Goal: Transaction & Acquisition: Purchase product/service

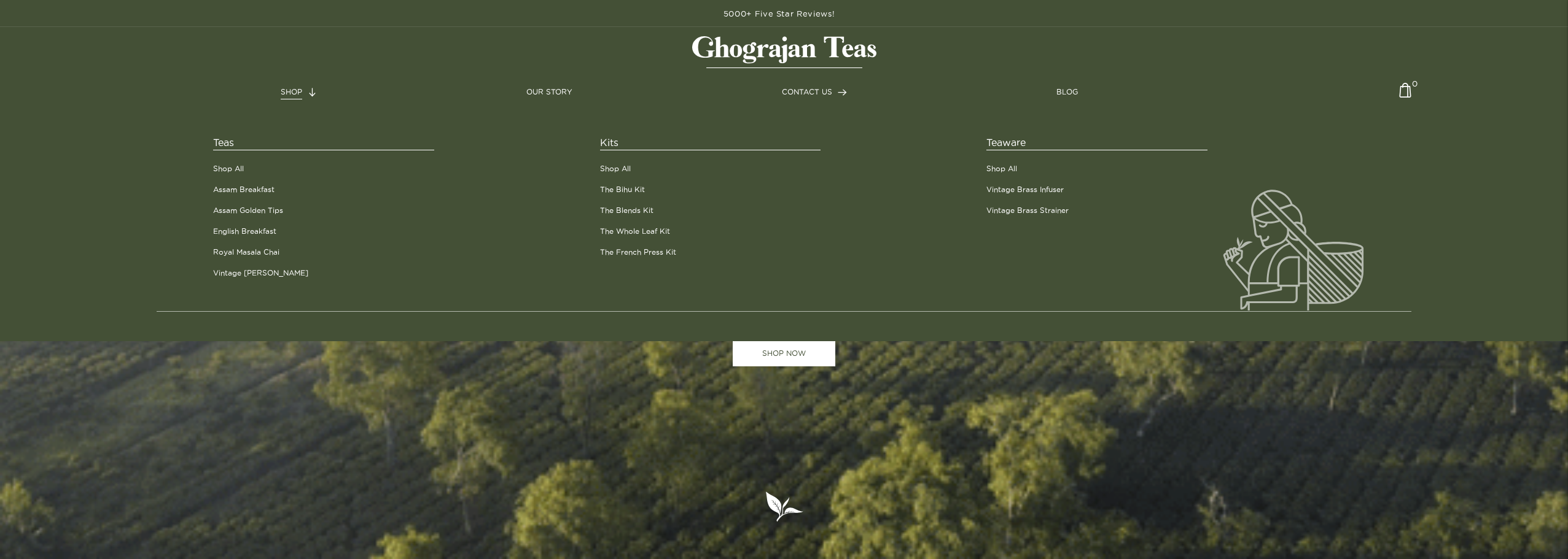
click at [294, 90] on span "SHOP" at bounding box center [292, 92] width 21 height 8
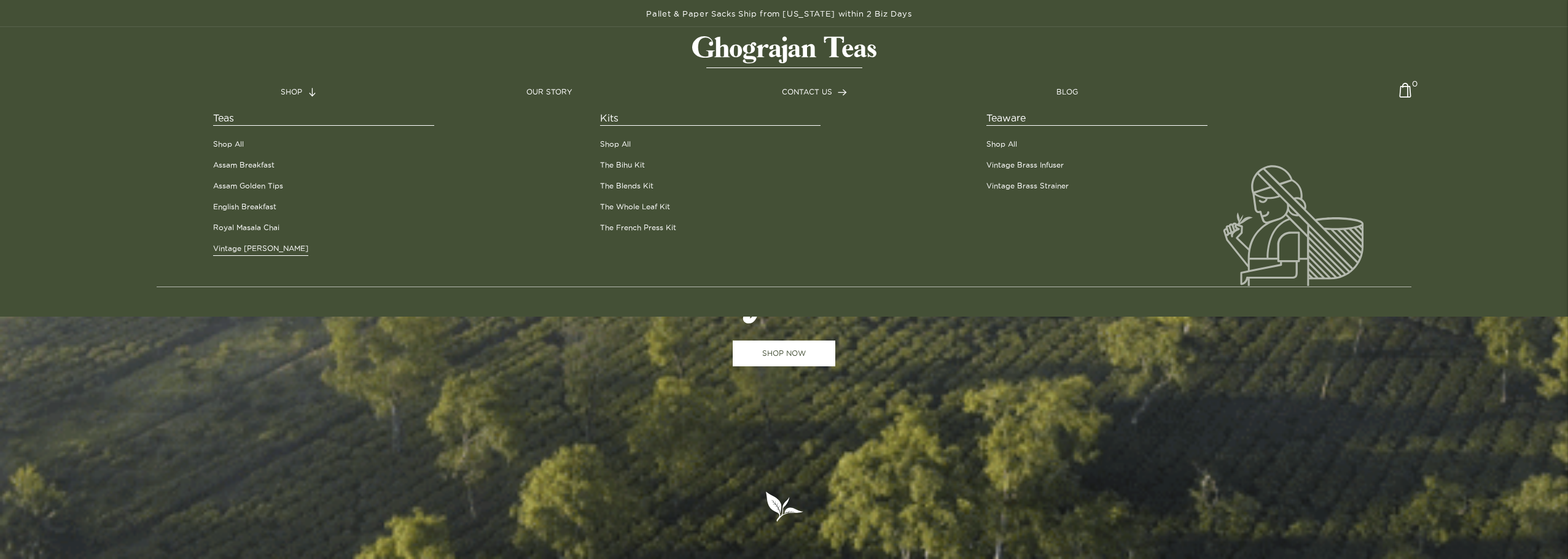
click at [259, 251] on link "Vintage [PERSON_NAME]" at bounding box center [261, 248] width 96 height 11
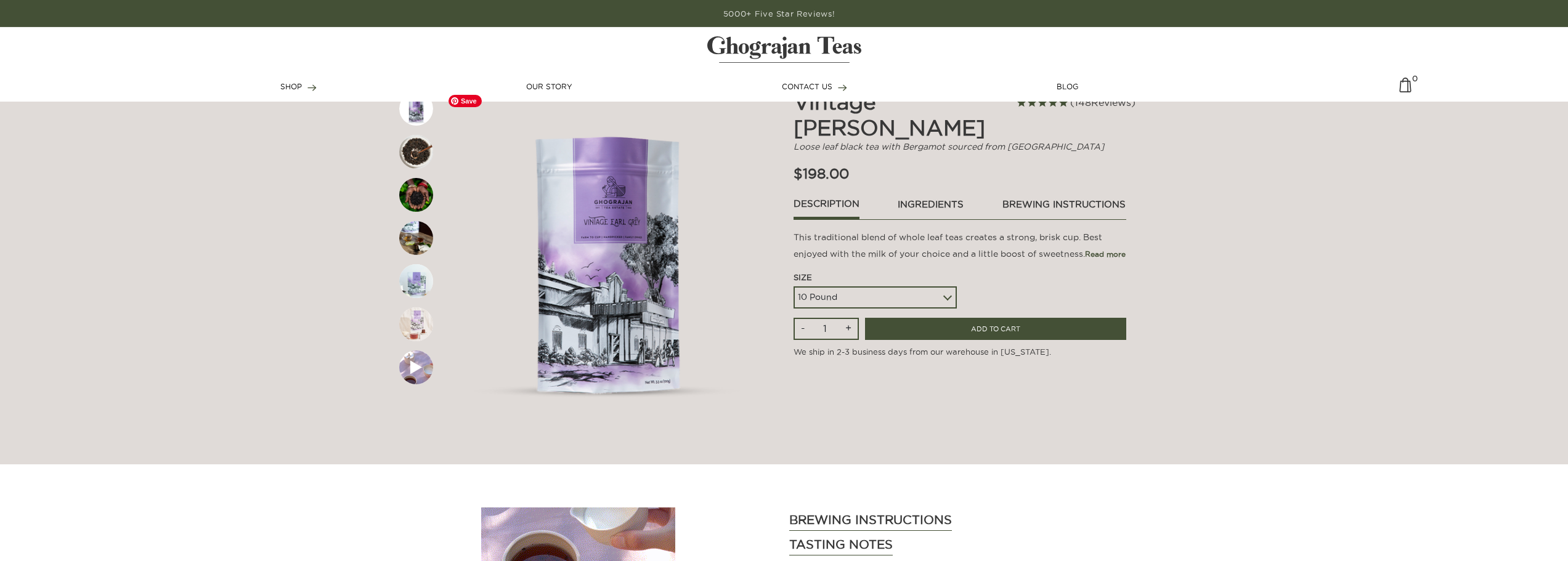
scroll to position [61, 0]
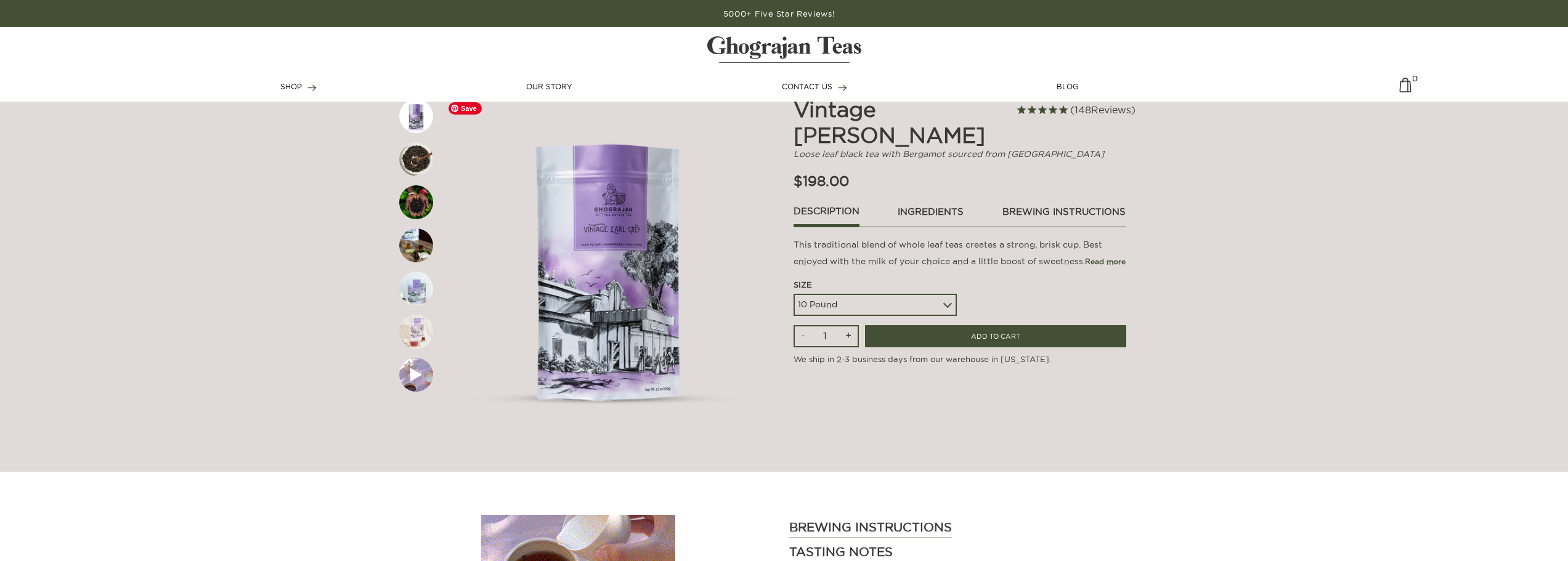
click at [857, 293] on select "5 Pound 10 Pound" at bounding box center [875, 304] width 163 height 22
select select
click at [793, 293] on select "5 Pound 10 Pound" at bounding box center [875, 304] width 163 height 22
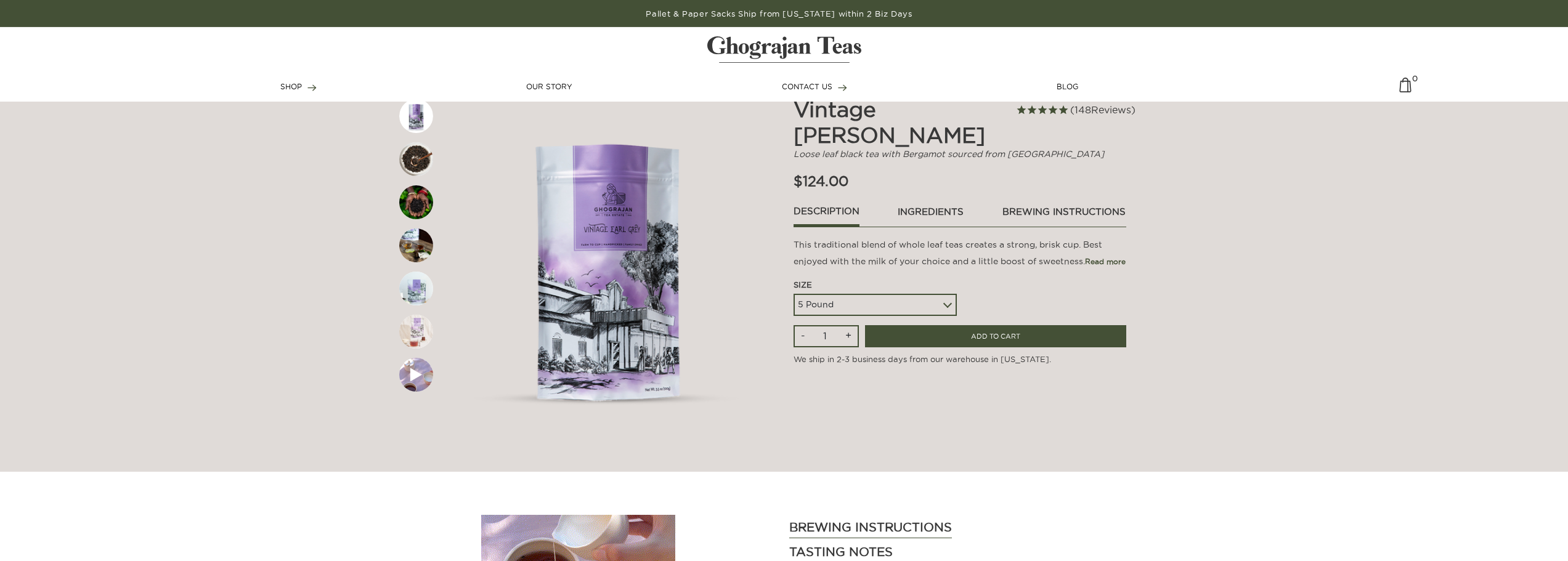
click at [849, 326] on input "+" at bounding box center [848, 336] width 18 height 20
type input "2"
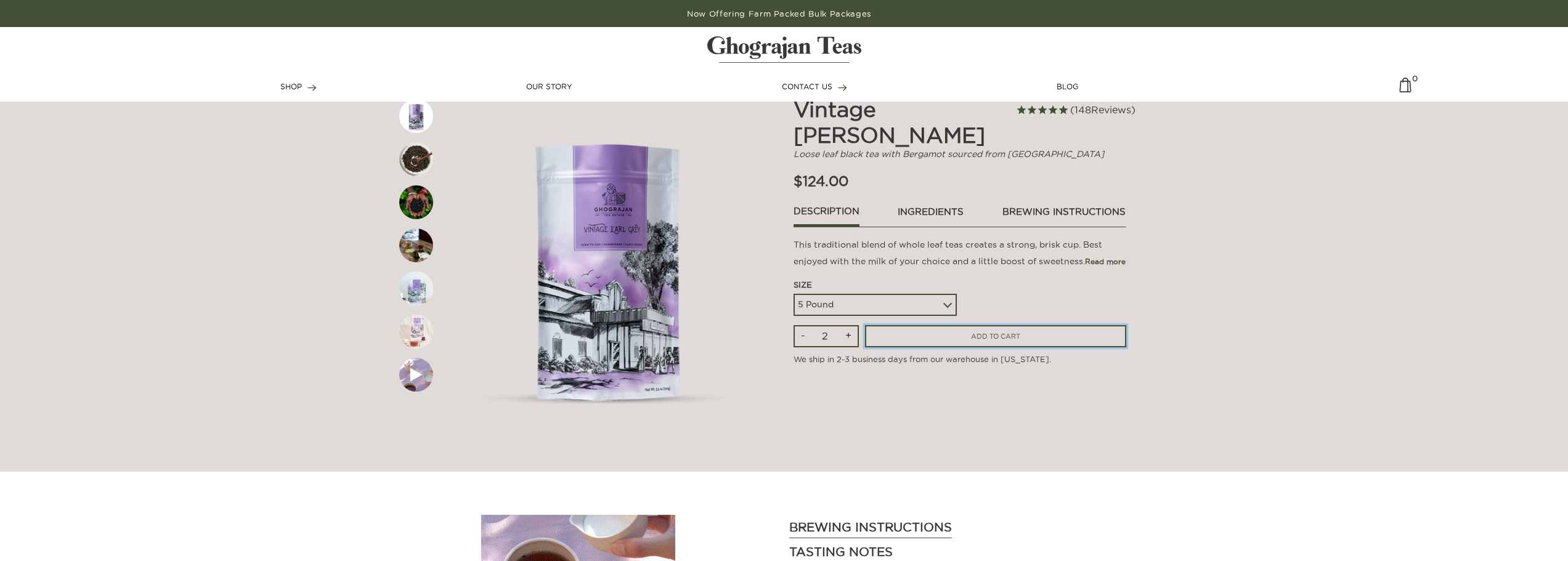
click at [906, 325] on input "ADD TO CART" at bounding box center [995, 337] width 261 height 23
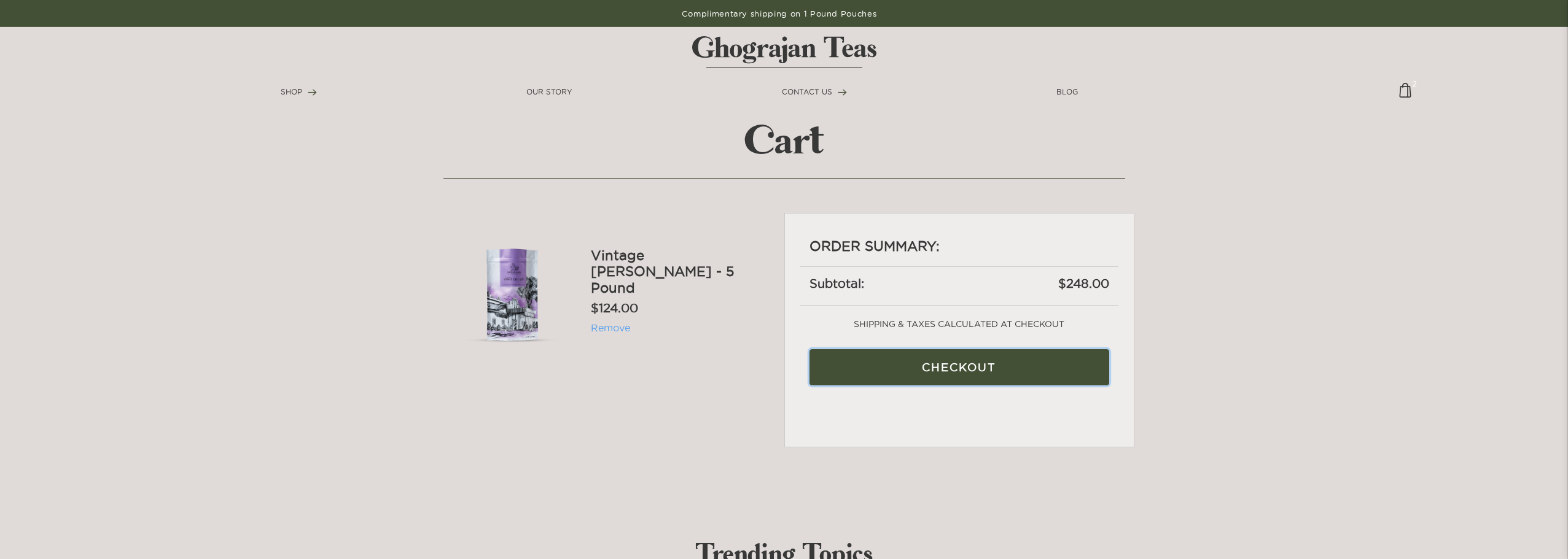
click at [943, 382] on input "Checkout" at bounding box center [959, 367] width 299 height 36
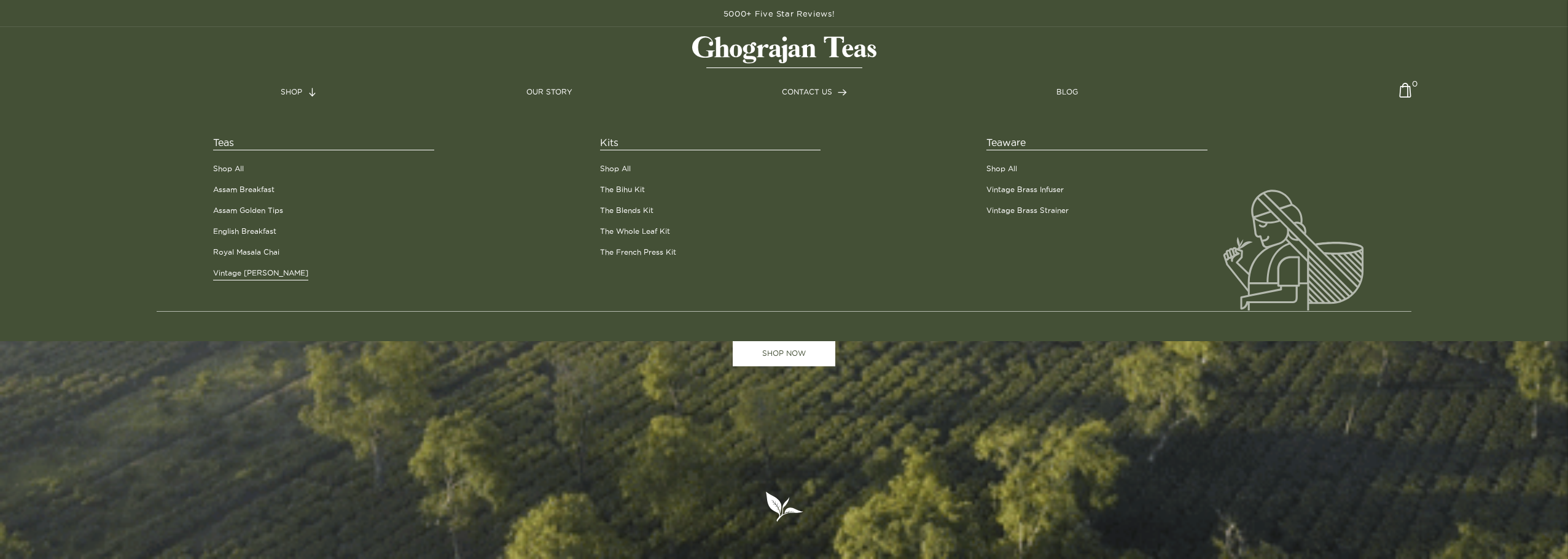
click at [252, 277] on link "Vintage [PERSON_NAME]" at bounding box center [261, 273] width 96 height 11
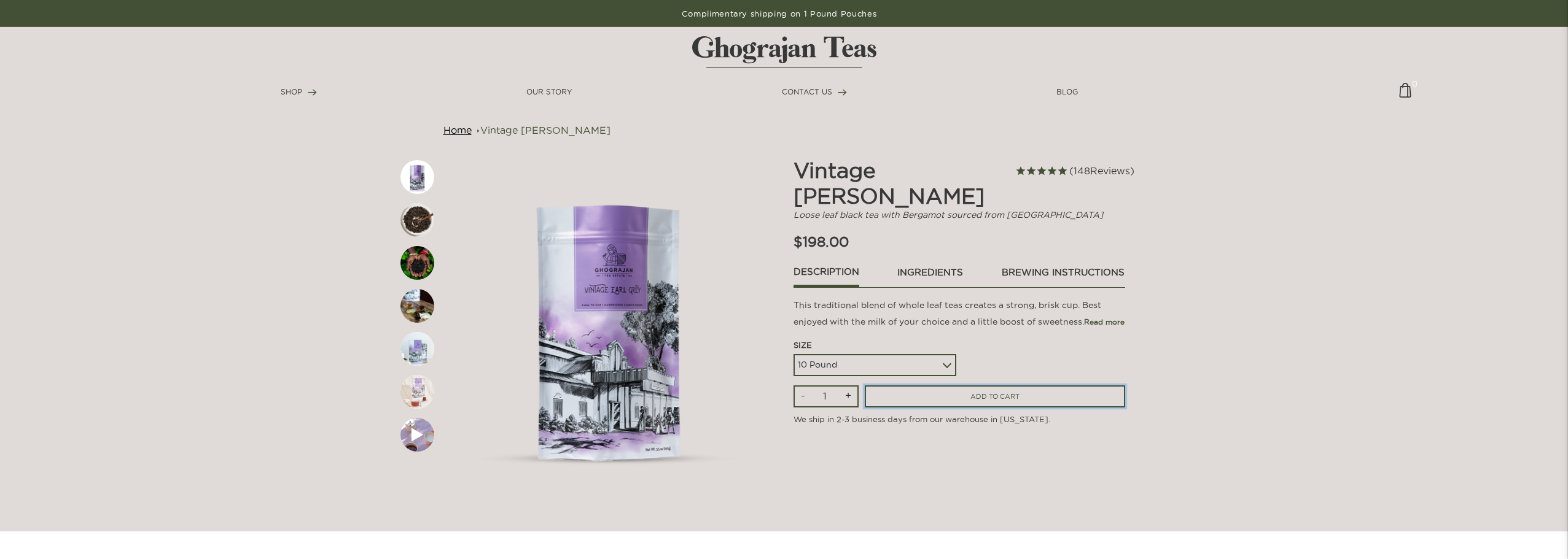
click at [950, 385] on input "ADD TO CART" at bounding box center [994, 397] width 260 height 23
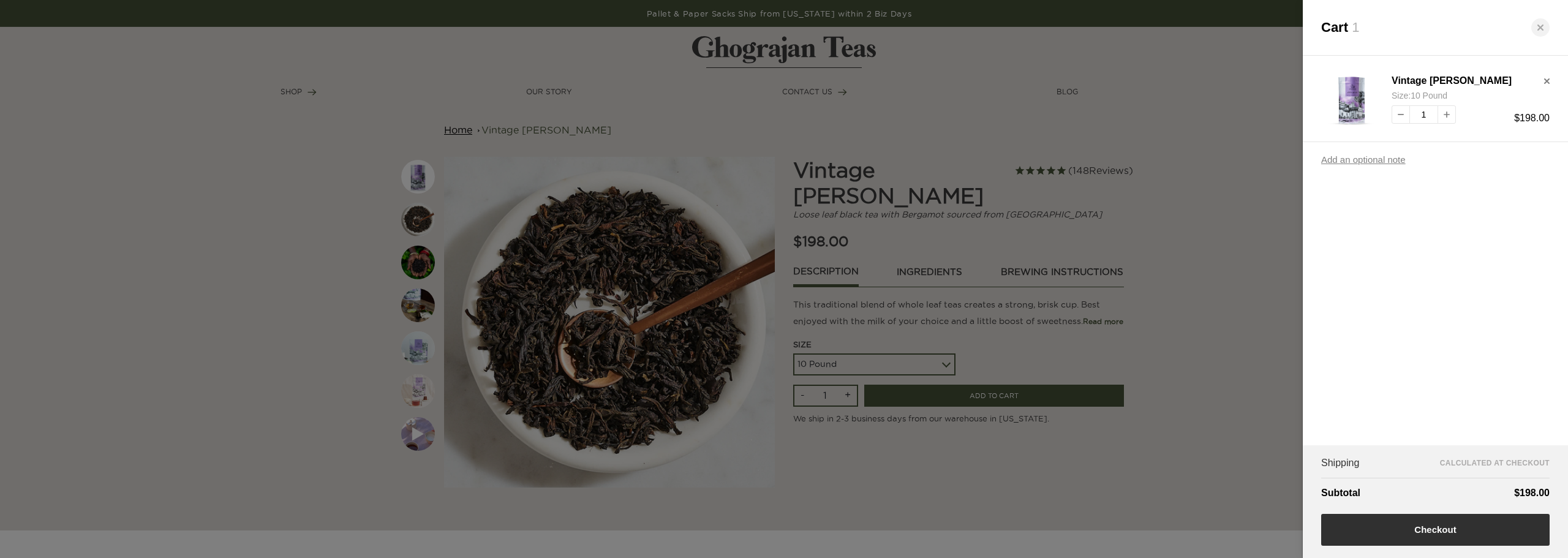
click at [1472, 525] on button "Checkout" at bounding box center [1435, 529] width 229 height 31
